Goal: Task Accomplishment & Management: Manage account settings

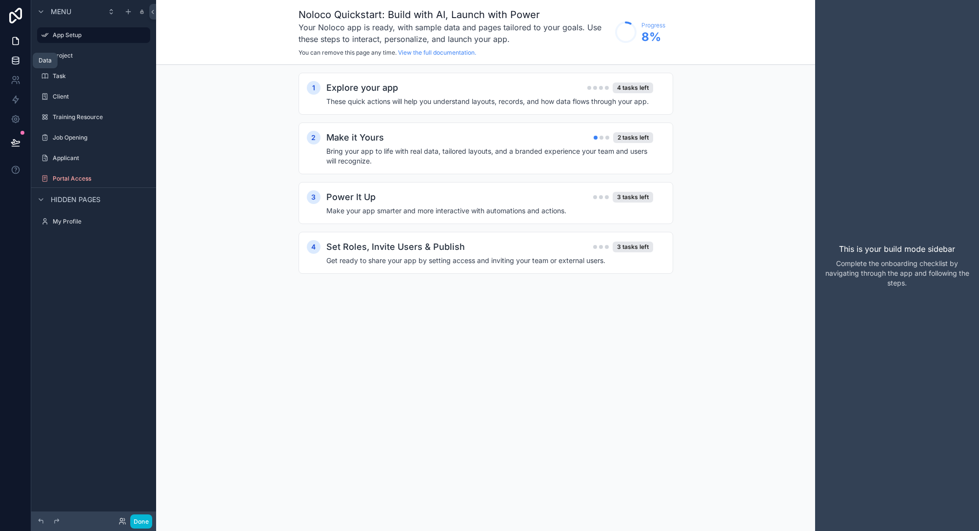
click at [16, 60] on icon at bounding box center [16, 61] width 10 height 10
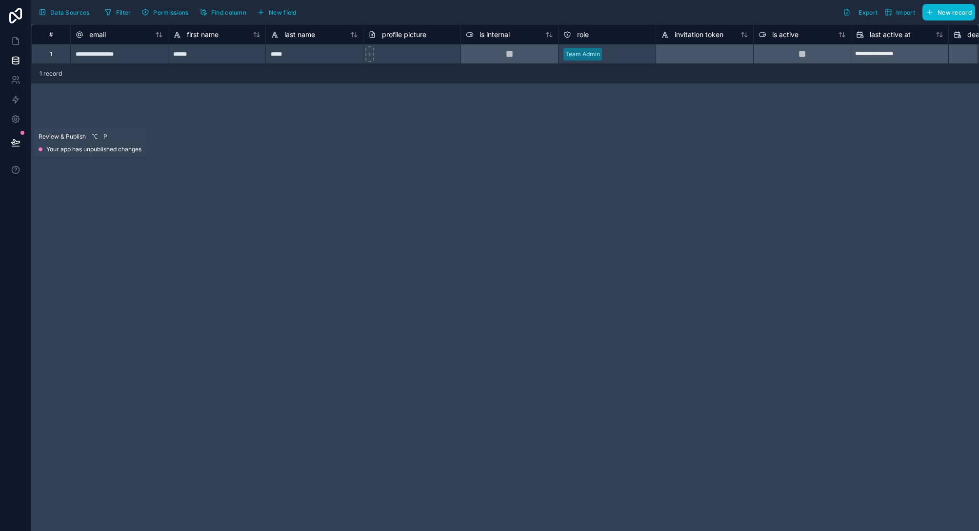
click at [15, 146] on icon at bounding box center [15, 146] width 7 height 0
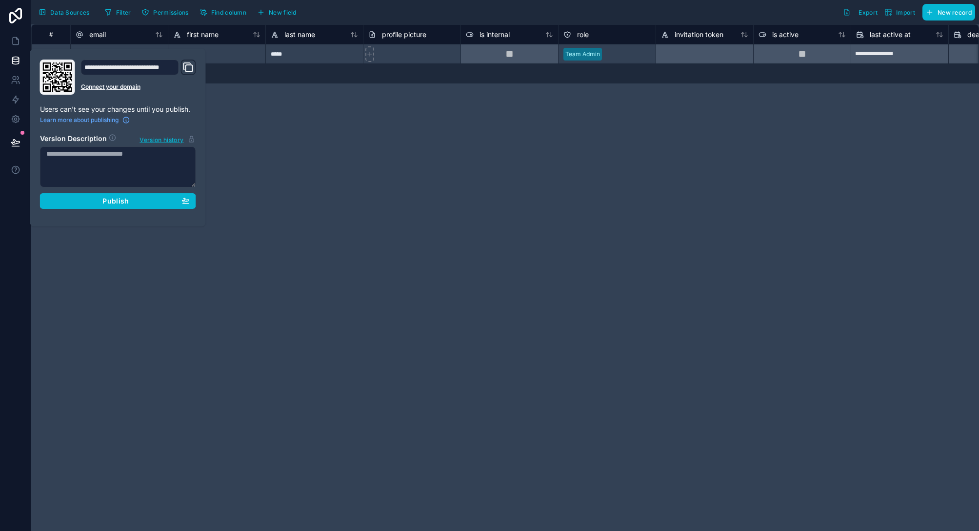
click at [189, 70] on icon "Domain and Custom Link" at bounding box center [188, 67] width 12 height 12
click at [119, 89] on link "Connect your domain" at bounding box center [138, 87] width 115 height 8
